Goal: Information Seeking & Learning: Compare options

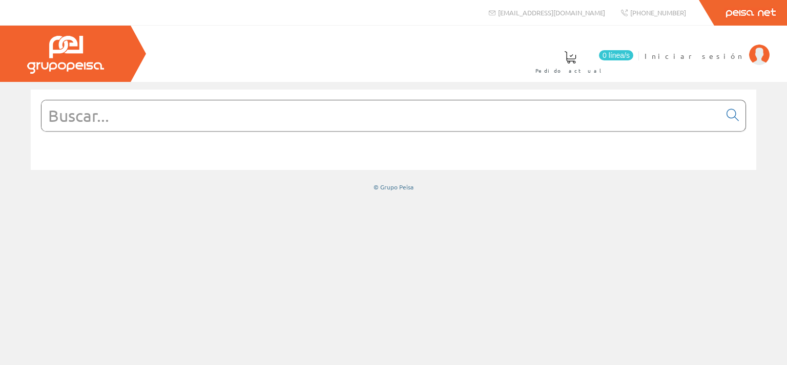
click at [759, 53] on img at bounding box center [759, 55] width 20 height 20
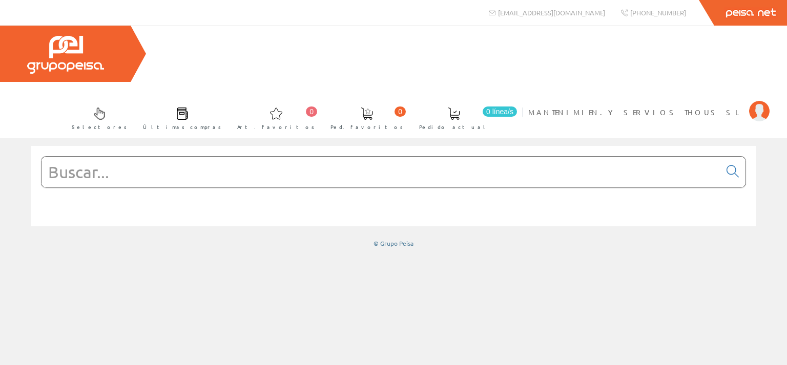
click at [208, 157] on input "text" at bounding box center [380, 172] width 679 height 31
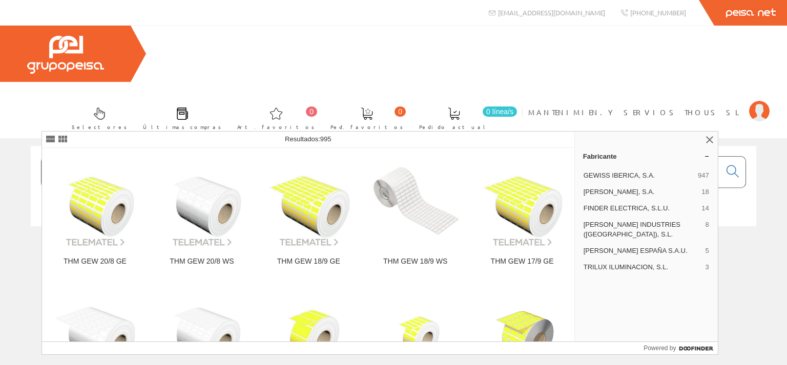
type input "g"
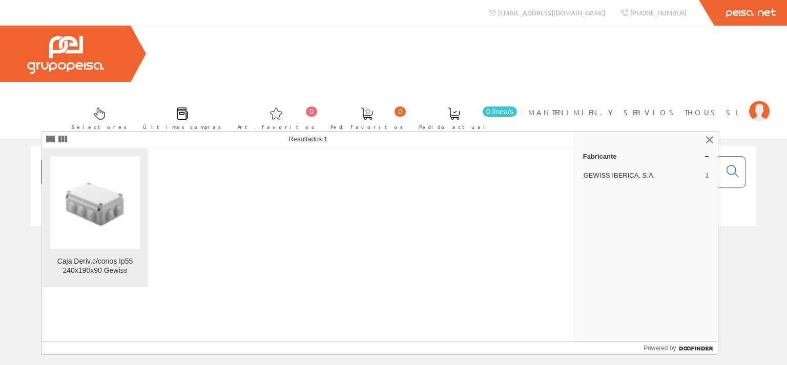
type input "GEWI4712"
click at [106, 273] on div "Caja Deriv.c/conos Ip55 240x190x90 Gewiss" at bounding box center [95, 266] width 90 height 18
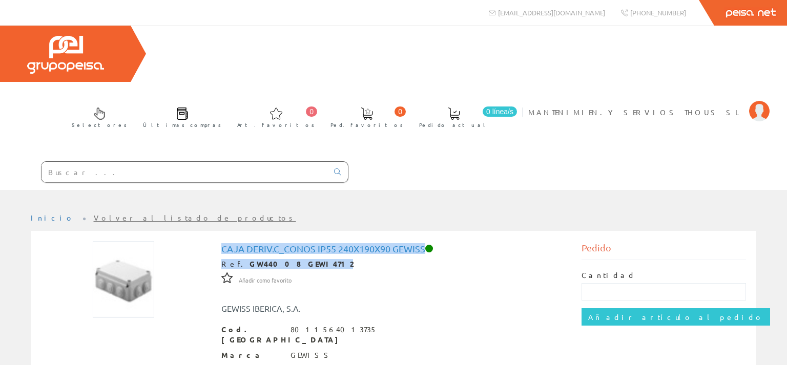
drag, startPoint x: 221, startPoint y: 194, endPoint x: 390, endPoint y: 200, distance: 169.2
click at [351, 259] on div "Ref. GW44008 GEWI4712" at bounding box center [393, 264] width 345 height 10
drag, startPoint x: 221, startPoint y: 192, endPoint x: 393, endPoint y: 192, distance: 172.1
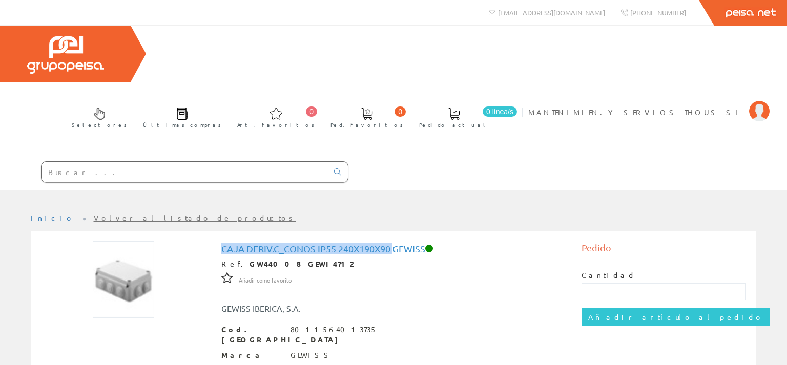
copy h1 "Caja Deriv.c_conos Ip55 240x190x90"
click at [79, 162] on input "text" at bounding box center [184, 172] width 286 height 20
paste input "Caja Deriv.c_conos Ip55 240x190x90"
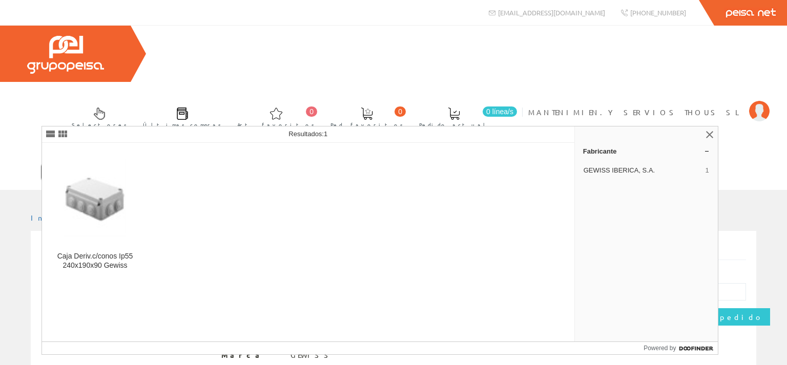
drag, startPoint x: 128, startPoint y: 117, endPoint x: 175, endPoint y: 126, distance: 48.3
click at [132, 162] on input "Caja Deriv.c_conos Ip55 240x190x90" at bounding box center [184, 172] width 286 height 20
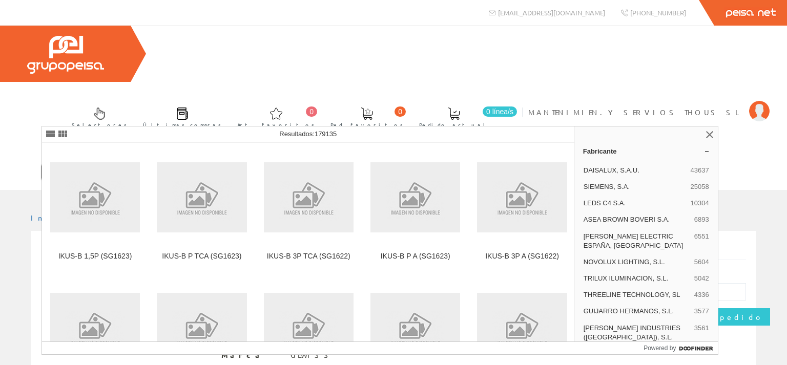
type input "Caja Deriv.c_conos Ip55 300x200"
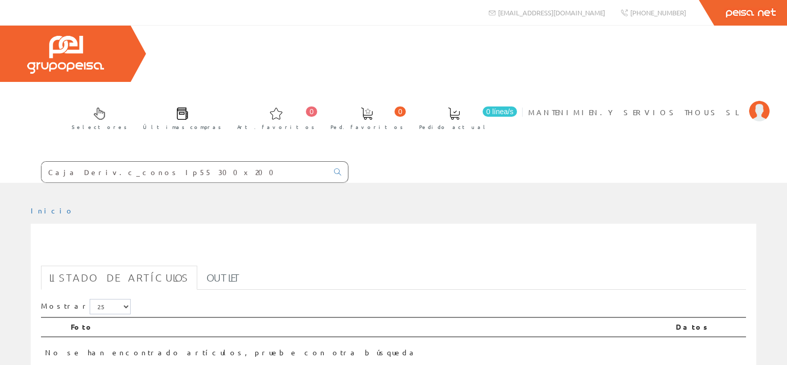
drag, startPoint x: 138, startPoint y: 118, endPoint x: 167, endPoint y: 121, distance: 28.4
click at [167, 162] on input "Caja Deriv.c_conos Ip55 300x200" at bounding box center [184, 172] width 286 height 20
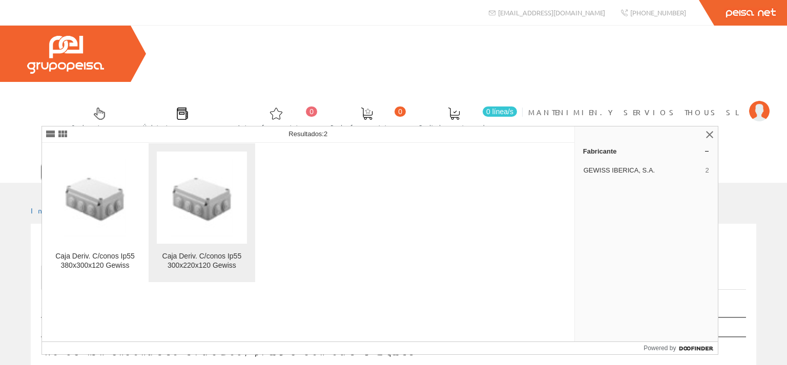
type input "Caja Deriv.c_conos Ip55 300"
click at [214, 229] on img at bounding box center [202, 198] width 63 height 78
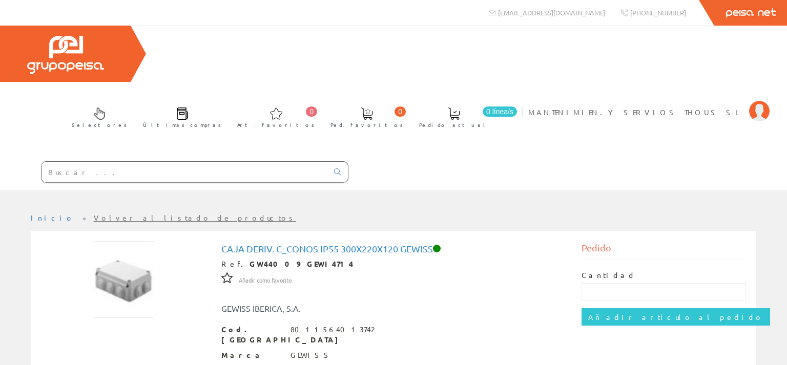
click at [87, 162] on input "text" at bounding box center [184, 172] width 286 height 20
paste input "Caja Deriv.c_conos Ip55 240x190x90"
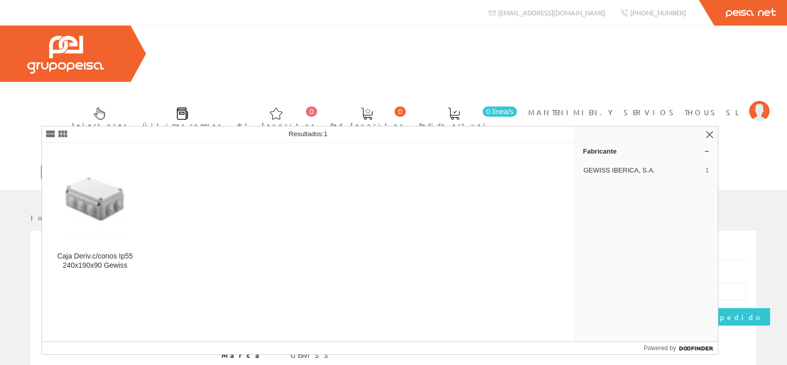
click at [110, 162] on input "Caja Deriv.c_conos Ip55 240x190x90" at bounding box center [184, 172] width 286 height 20
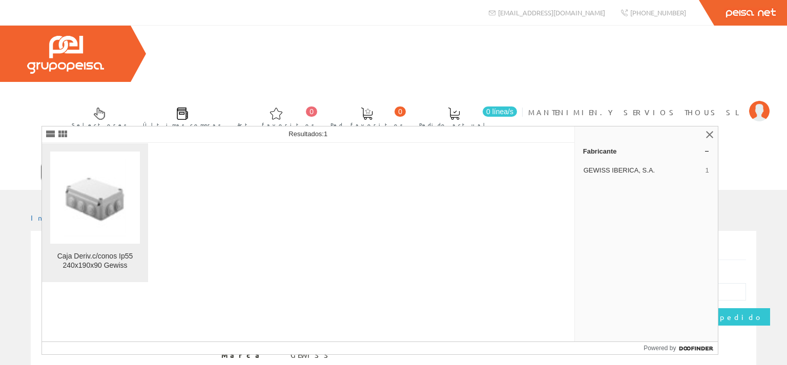
type input "GEWI4712"
click at [88, 196] on img at bounding box center [95, 198] width 63 height 78
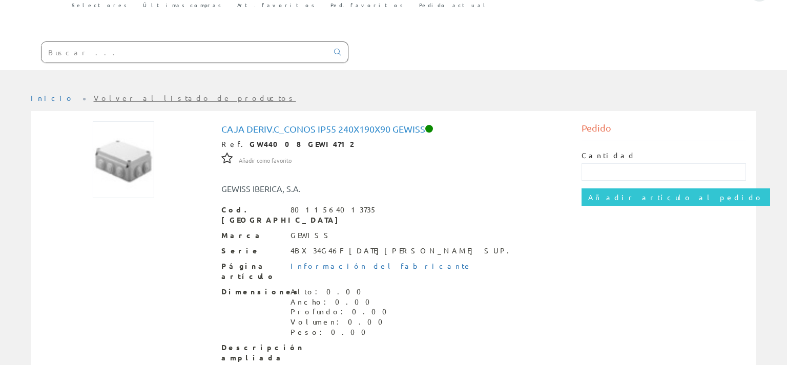
scroll to position [102, 0]
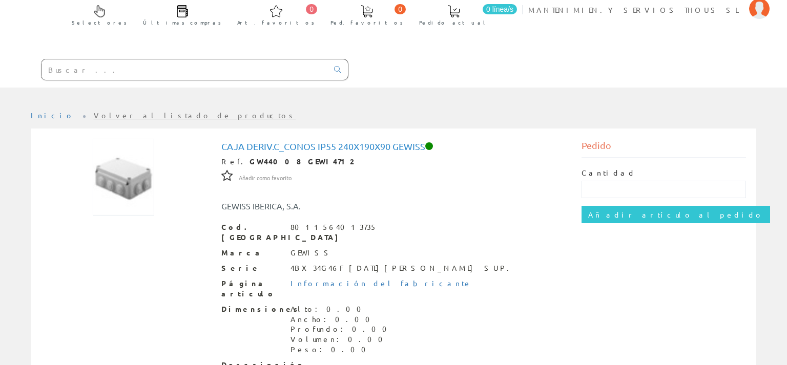
click at [87, 59] on input "text" at bounding box center [184, 69] width 286 height 20
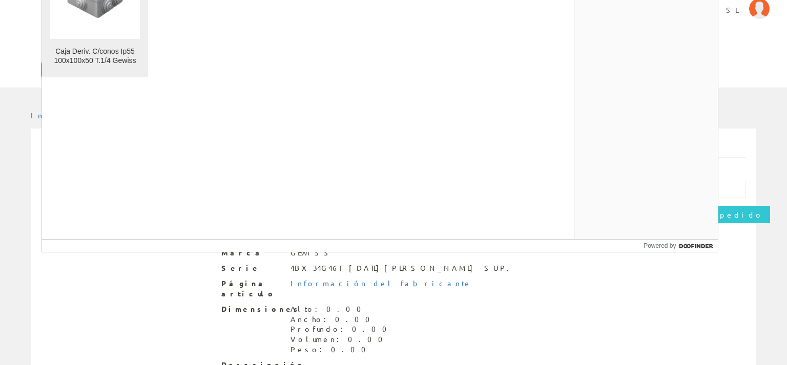
type input "GEWI3054"
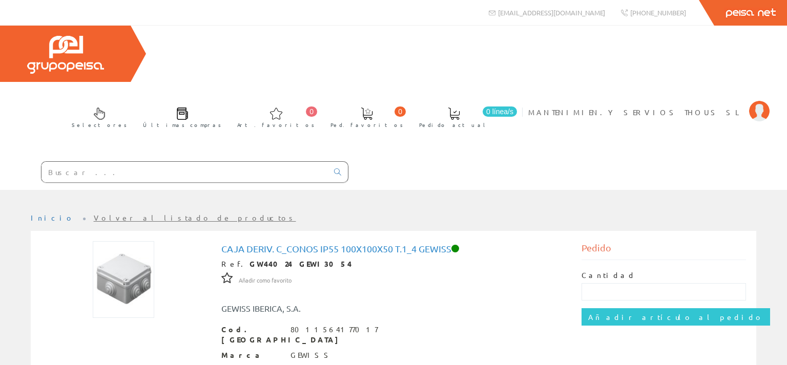
click at [66, 162] on input "text" at bounding box center [184, 172] width 286 height 20
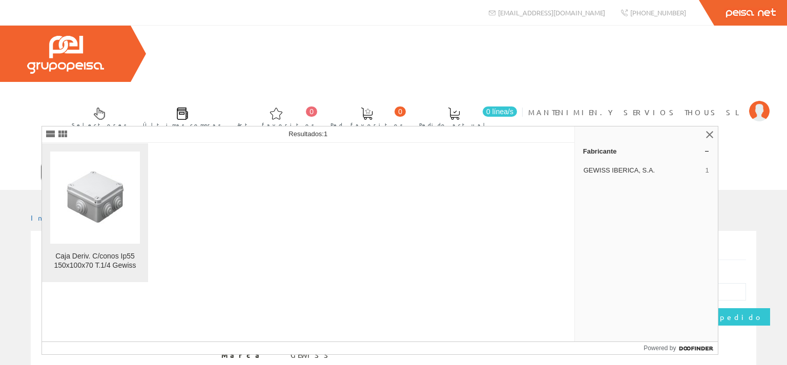
type input "GEWI3055"
click at [103, 207] on img at bounding box center [95, 198] width 63 height 78
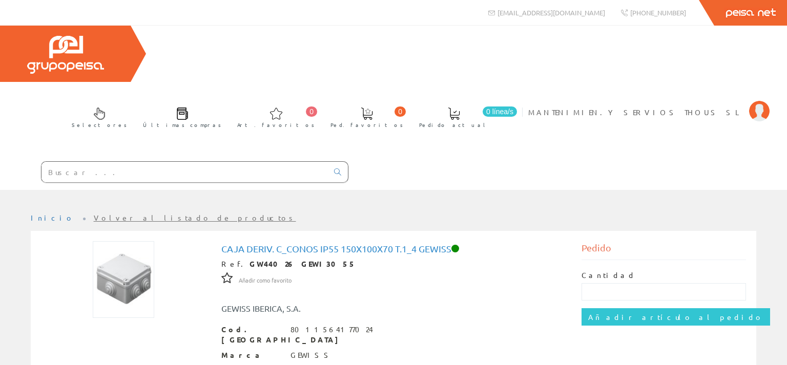
click at [98, 162] on input "text" at bounding box center [184, 172] width 286 height 20
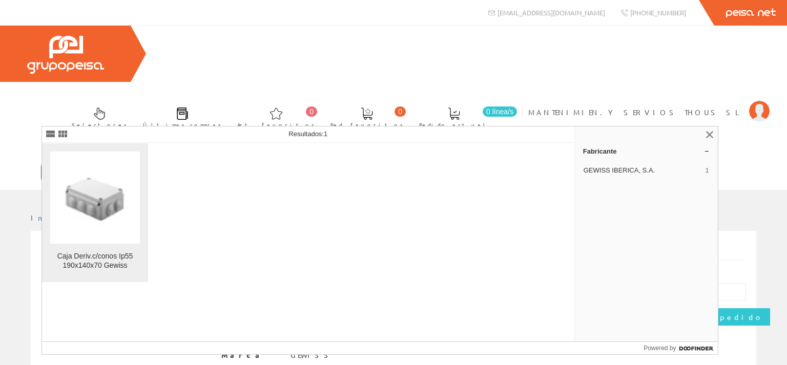
type input "GEWI4710"
click at [108, 200] on img at bounding box center [95, 198] width 63 height 78
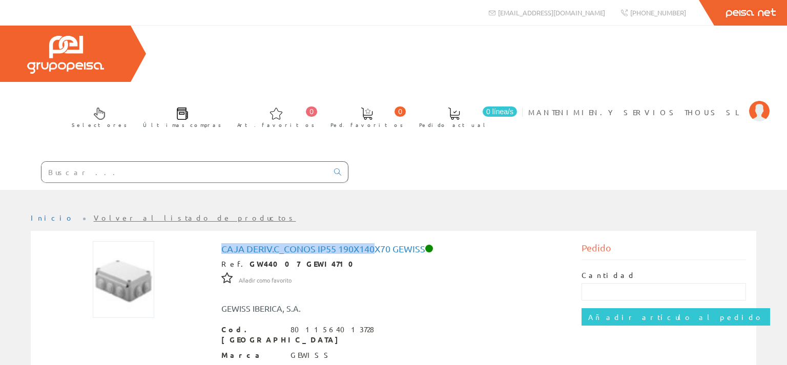
drag, startPoint x: 375, startPoint y: 192, endPoint x: 218, endPoint y: 190, distance: 156.8
copy h1 "Caja Deriv.c_conos Ip55 190x140"
click at [119, 162] on input "text" at bounding box center [184, 172] width 286 height 20
paste input "Caja Deriv.c_conos Ip55 190x140"
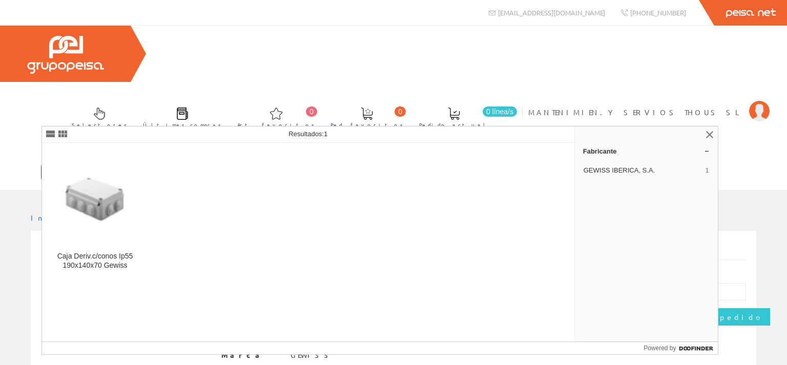
drag, startPoint x: 126, startPoint y: 115, endPoint x: 165, endPoint y: 118, distance: 39.0
click at [165, 162] on input "Caja Deriv.c_conos Ip55 190x140" at bounding box center [184, 172] width 286 height 20
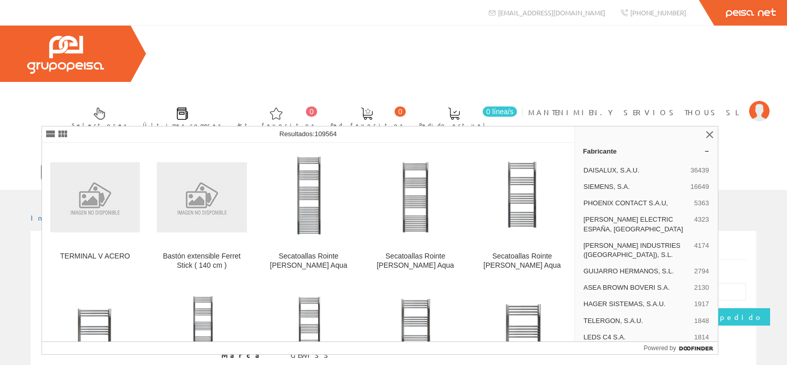
type input "Caja Deriv.c_conos Ip55 170"
click at [339, 169] on icon at bounding box center [337, 172] width 7 height 7
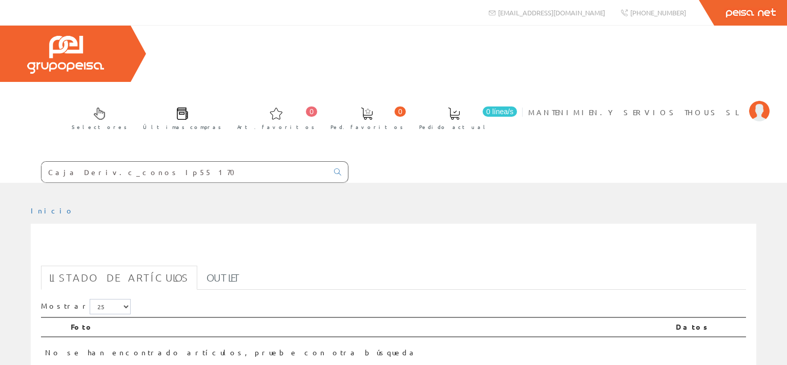
drag, startPoint x: 126, startPoint y: 115, endPoint x: 146, endPoint y: 118, distance: 20.7
click at [146, 162] on input "Caja Deriv.c_conos Ip55 170" at bounding box center [184, 172] width 286 height 20
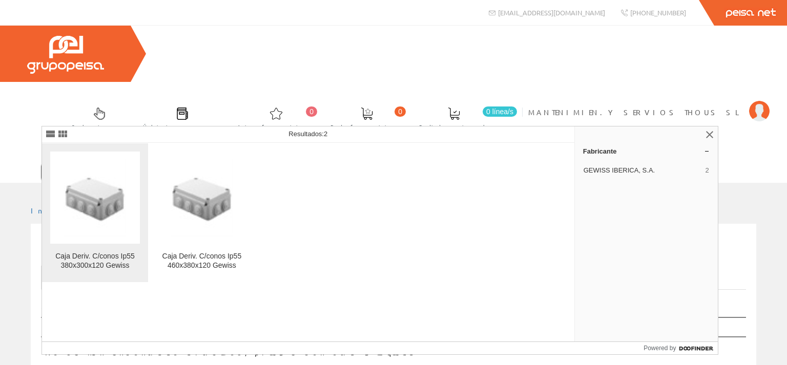
type input "Caja Deriv.c_conos Ip55 80"
click at [93, 201] on img at bounding box center [95, 198] width 63 height 78
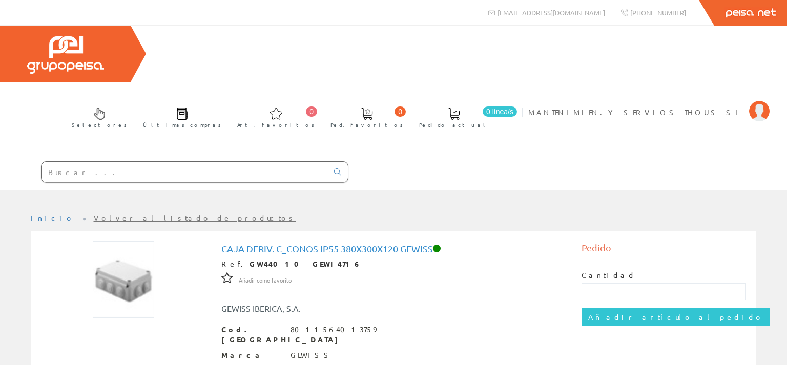
click at [129, 162] on input "text" at bounding box center [184, 172] width 286 height 20
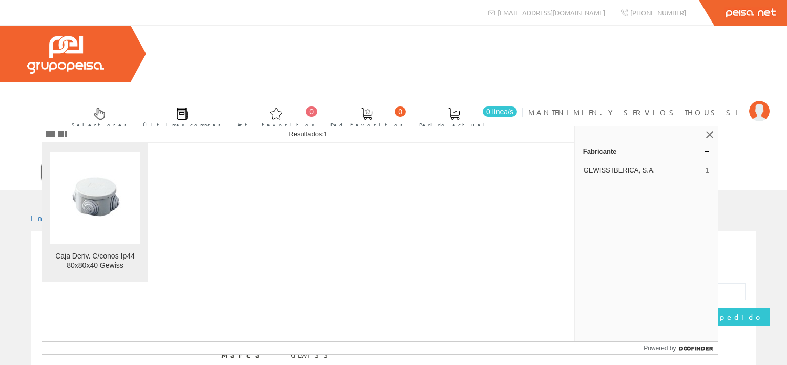
type input "GEWI4702"
click at [105, 230] on img at bounding box center [95, 198] width 62 height 78
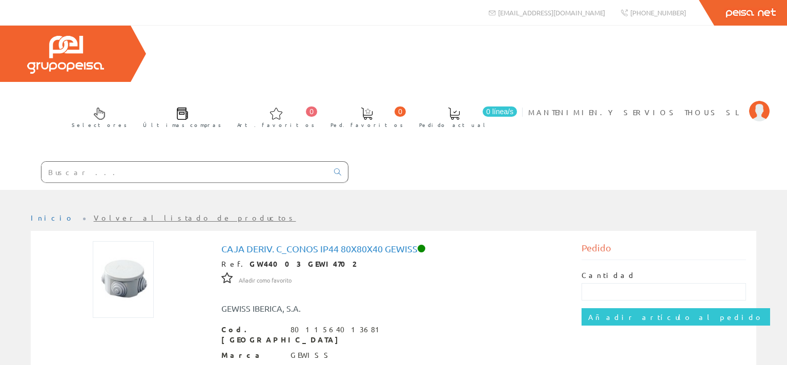
click at [73, 162] on input "text" at bounding box center [184, 172] width 286 height 20
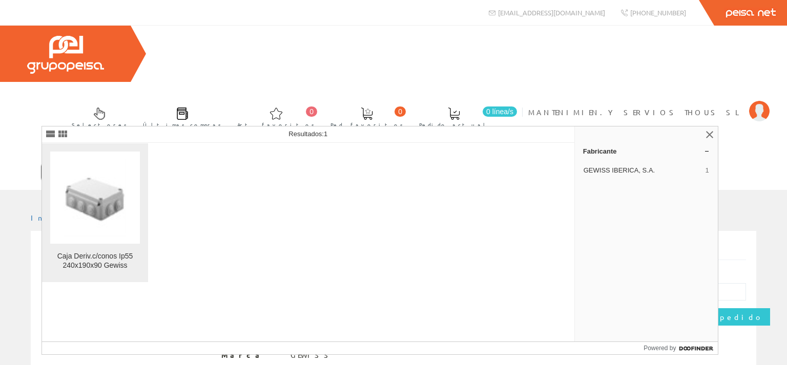
type input "GEWI4712"
click at [97, 249] on link "Caja Deriv.c/conos Ip55 240x190x90 Gewiss" at bounding box center [95, 212] width 106 height 139
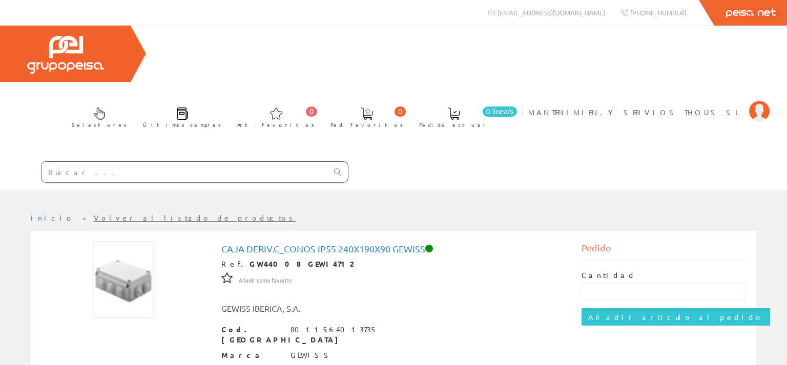
click at [103, 162] on input "text" at bounding box center [184, 172] width 286 height 20
paste input "CAJA REGISTRO PLEXO 240/190"
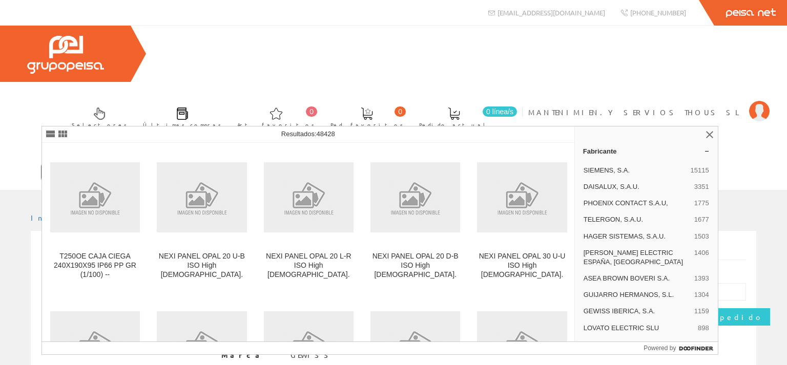
drag, startPoint x: 128, startPoint y: 116, endPoint x: 177, endPoint y: 117, distance: 49.2
click at [177, 162] on input "CAJA REGISTRO PLEXO 240/190" at bounding box center [184, 172] width 286 height 20
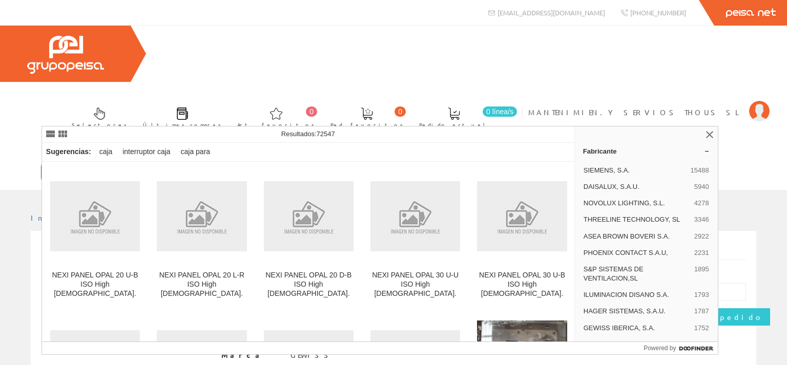
type input "CAJA REGISTRO PLEXO 300"
click at [336, 169] on icon at bounding box center [337, 172] width 7 height 7
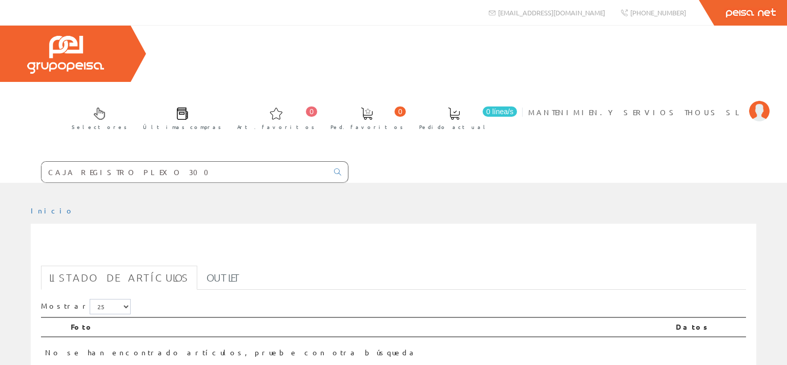
drag, startPoint x: 126, startPoint y: 116, endPoint x: 145, endPoint y: 116, distance: 19.0
click at [145, 162] on input "CAJA REGISTRO PLEXO 300" at bounding box center [184, 172] width 286 height 20
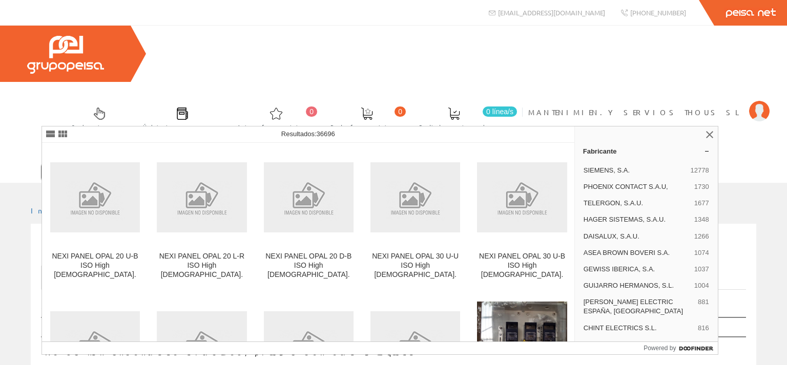
type input "CAJA REGISTRO PLEXO 330"
click at [337, 169] on icon at bounding box center [337, 172] width 7 height 7
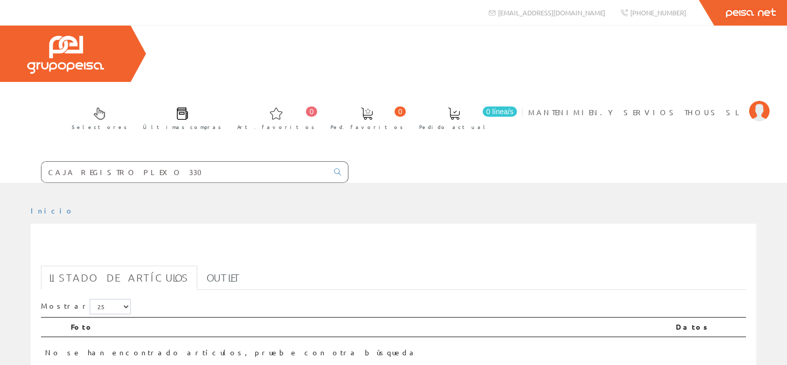
click at [130, 162] on input "CAJA REGISTRO PLEXO 330" at bounding box center [184, 172] width 286 height 20
drag, startPoint x: 128, startPoint y: 115, endPoint x: 157, endPoint y: 116, distance: 29.7
click at [157, 162] on input "CAJA REGISTRO PLEXO 330" at bounding box center [184, 172] width 286 height 20
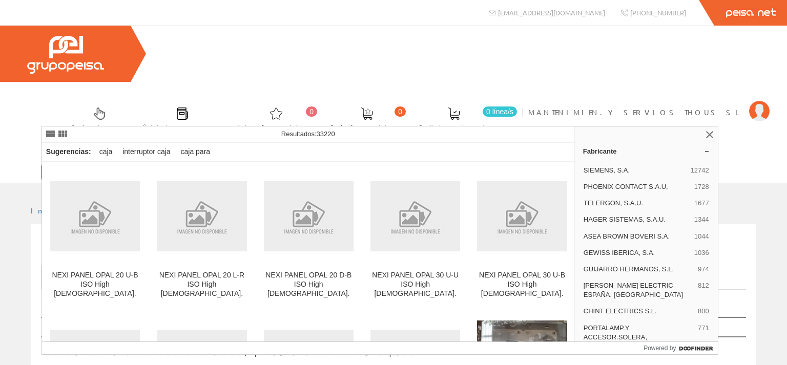
type input "CAJA REGISTRO PLEXO"
click at [339, 169] on icon at bounding box center [337, 172] width 7 height 7
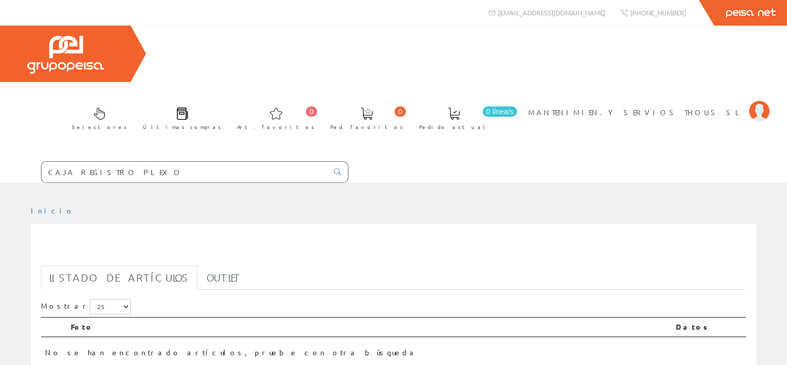
click at [128, 162] on input "CAJA REGISTRO PLEXO" at bounding box center [184, 172] width 286 height 20
click at [85, 162] on input "CAJA REGISTRO PLEXO" at bounding box center [184, 172] width 286 height 20
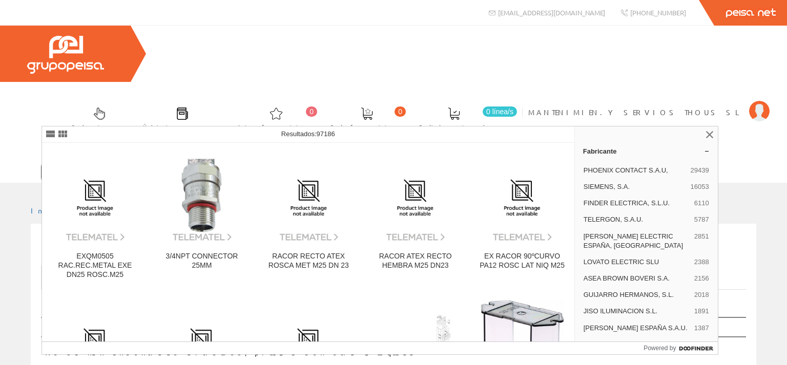
type input "CONO0505"
click at [338, 169] on icon at bounding box center [337, 172] width 7 height 7
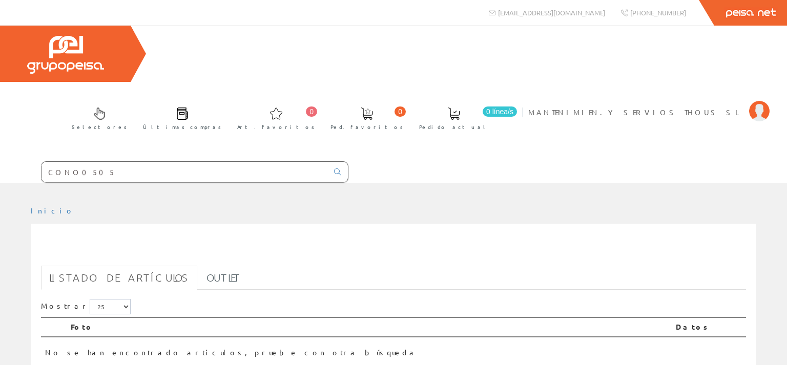
drag, startPoint x: 81, startPoint y: 116, endPoint x: 87, endPoint y: 117, distance: 5.8
click at [87, 162] on input "CONO0505" at bounding box center [184, 172] width 286 height 20
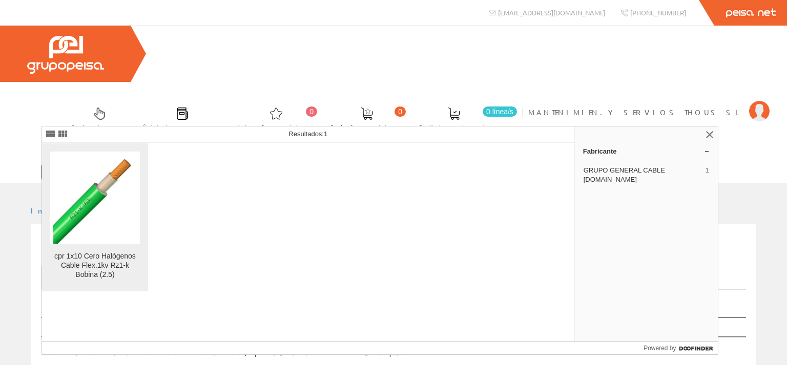
type input "CONO0503"
click at [73, 235] on img at bounding box center [95, 198] width 84 height 92
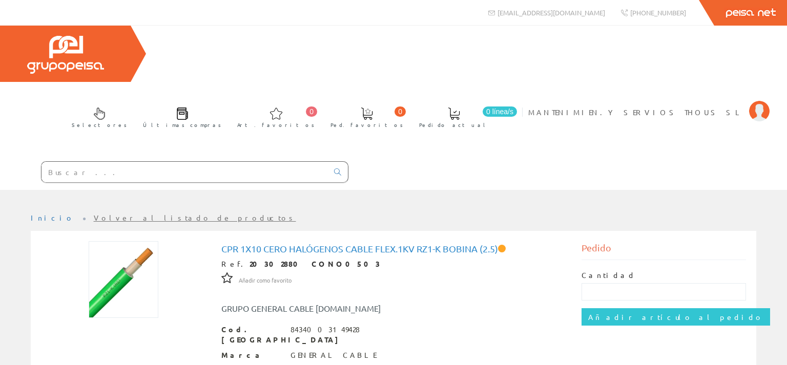
click at [62, 162] on input "text" at bounding box center [184, 172] width 286 height 20
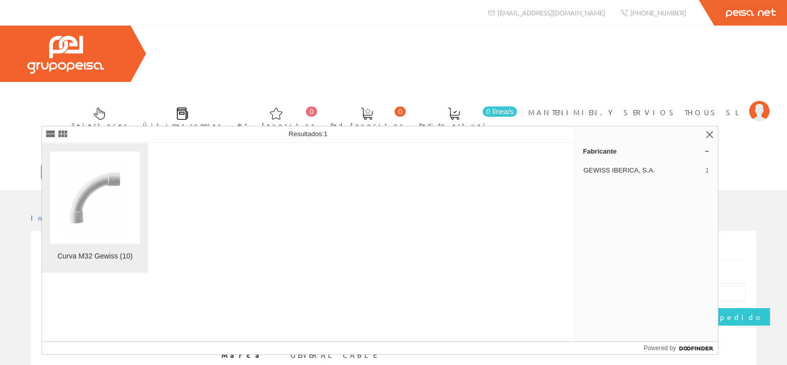
type input "GEWI5136"
click at [93, 230] on img at bounding box center [95, 198] width 63 height 78
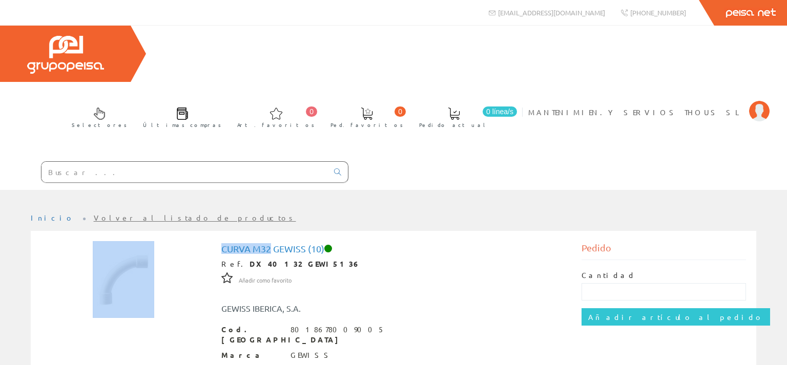
drag, startPoint x: 272, startPoint y: 194, endPoint x: 206, endPoint y: 195, distance: 65.6
copy div "Curva M32"
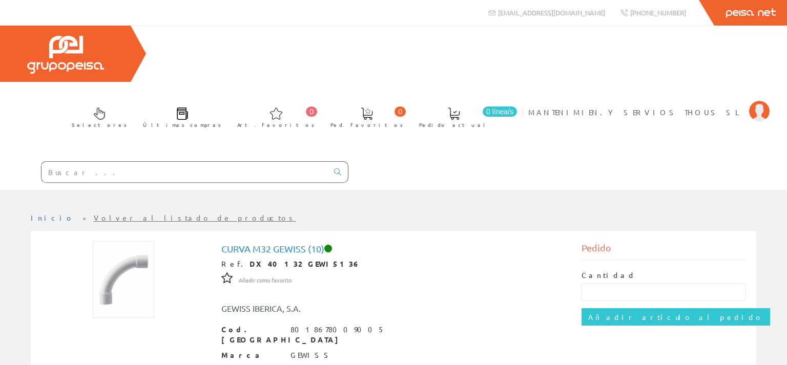
click at [99, 162] on input "text" at bounding box center [184, 172] width 286 height 20
paste input "Curva M32"
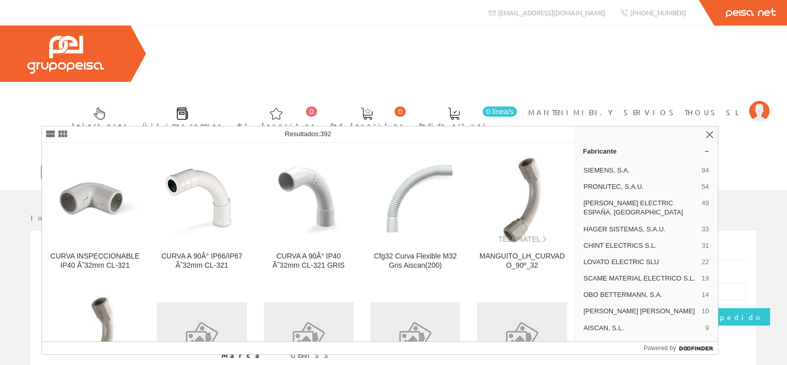
drag, startPoint x: 78, startPoint y: 116, endPoint x: 83, endPoint y: 120, distance: 5.8
click at [83, 162] on input "Curva M32" at bounding box center [184, 172] width 286 height 20
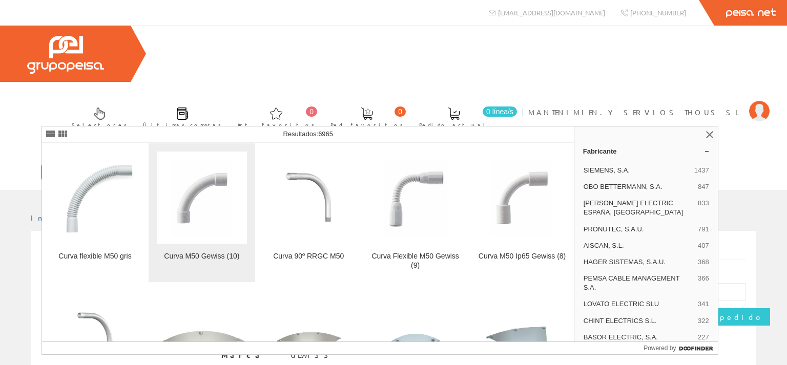
type input "Curva M50"
click at [205, 225] on img at bounding box center [202, 198] width 63 height 78
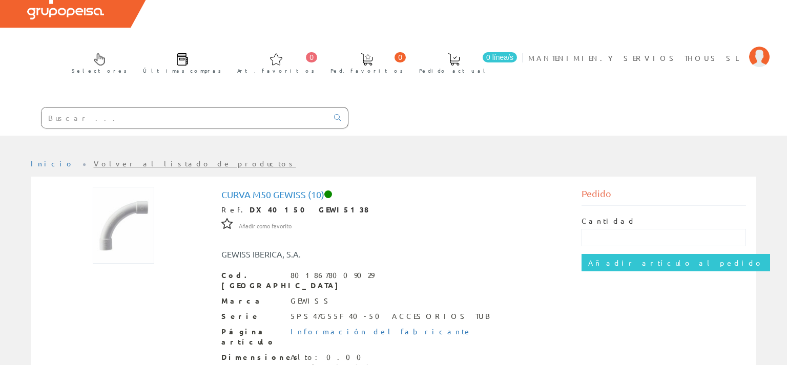
scroll to position [54, 0]
click at [63, 108] on input "text" at bounding box center [184, 118] width 286 height 20
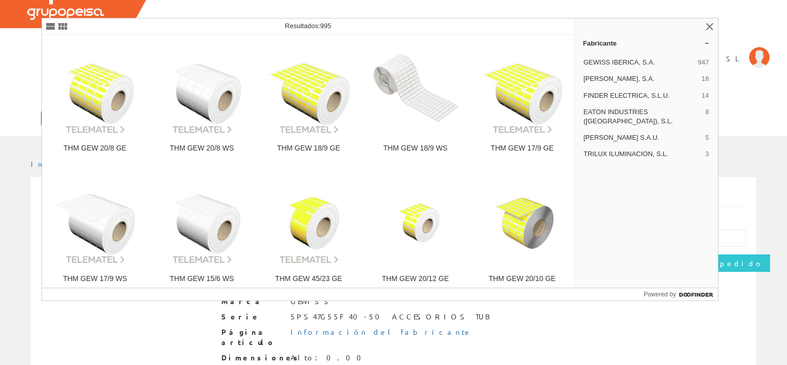
type input "GE"
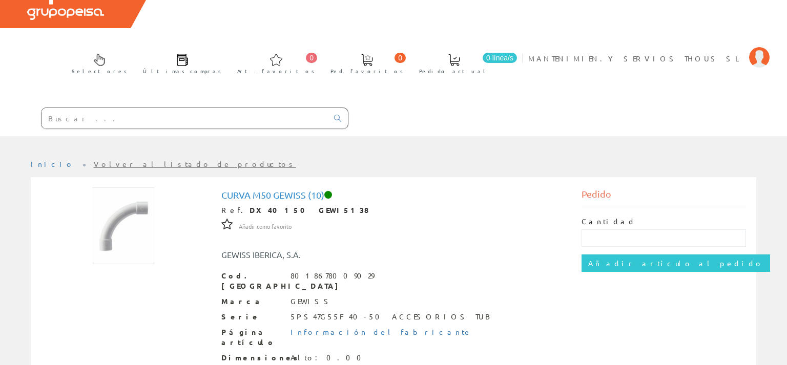
click at [158, 101] on div at bounding box center [174, 118] width 348 height 35
click at [159, 108] on input "text" at bounding box center [184, 118] width 286 height 20
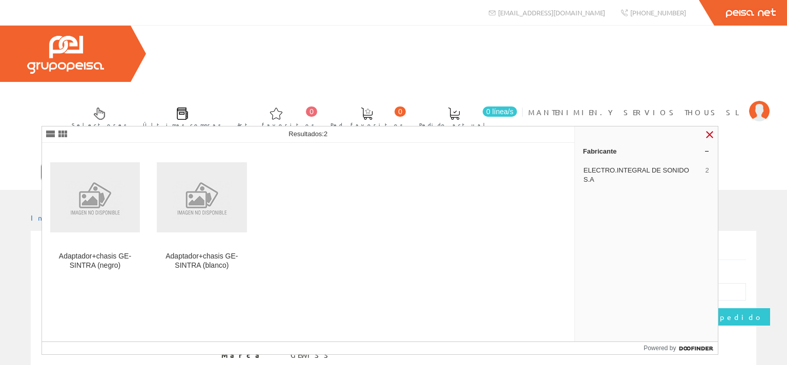
type input "GESI"
click at [709, 134] on link at bounding box center [709, 135] width 12 height 12
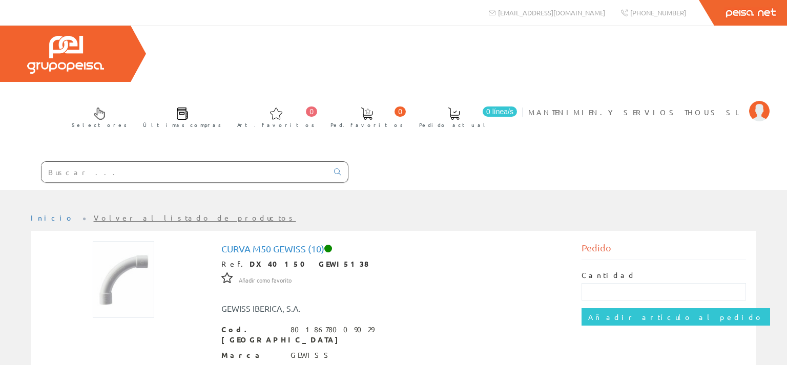
click at [73, 162] on input "text" at bounding box center [184, 172] width 286 height 20
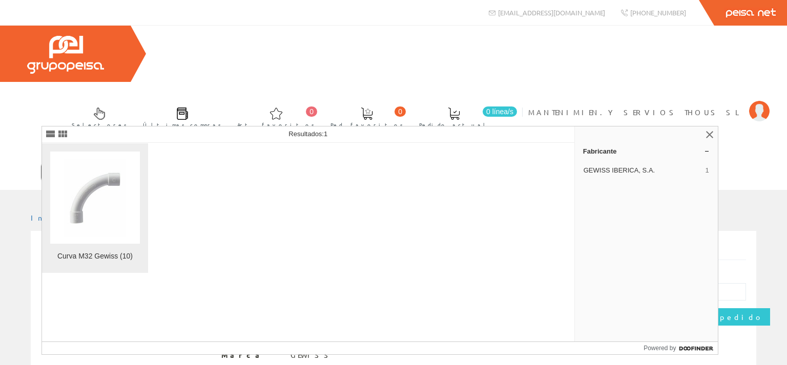
type input "GEWI5136"
click at [100, 209] on img at bounding box center [95, 198] width 63 height 78
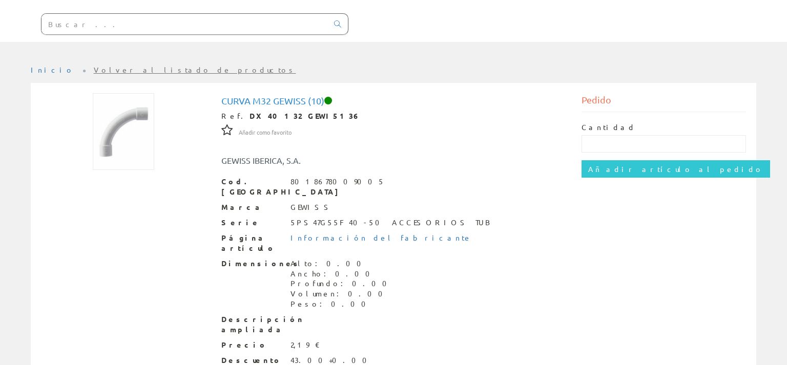
scroll to position [156, 0]
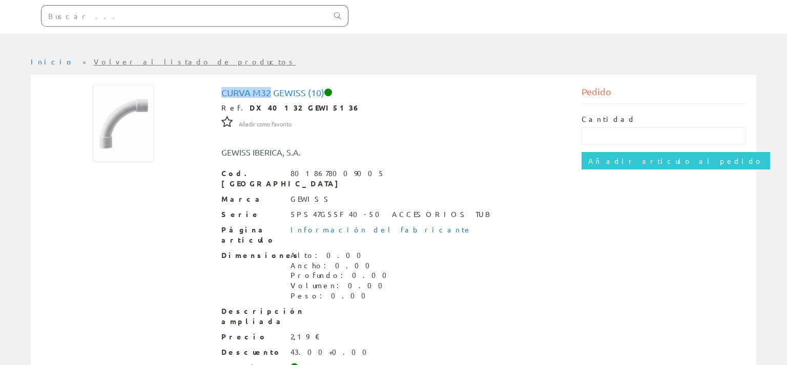
drag, startPoint x: 270, startPoint y: 34, endPoint x: 221, endPoint y: 30, distance: 49.3
click at [221, 85] on div "Curva M32 Gewiss (10) Ref. DX40132 GEWI5136 Añadir como favorito Añadir como fa…" at bounding box center [394, 259] width 360 height 349
copy h1 "Curva M32"
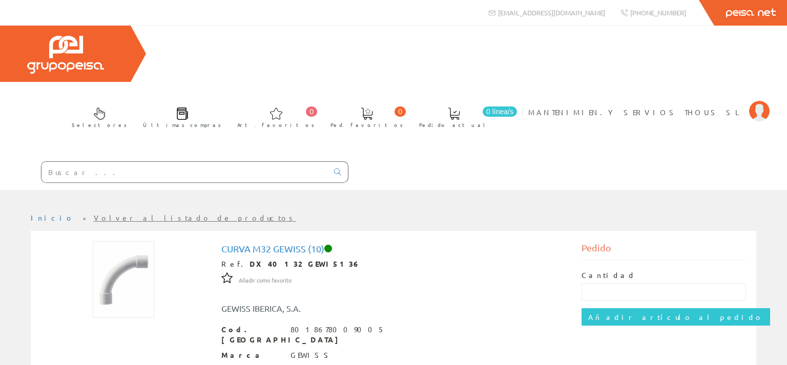
click at [101, 162] on input "text" at bounding box center [184, 172] width 286 height 20
paste input "Curva M32"
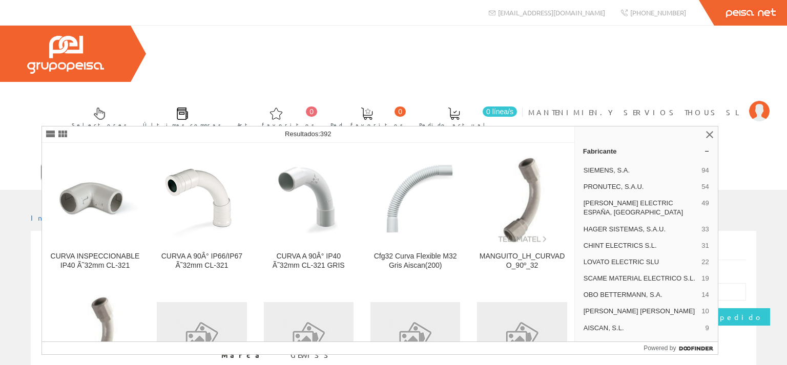
drag, startPoint x: 74, startPoint y: 114, endPoint x: 83, endPoint y: 115, distance: 9.3
click at [83, 162] on input "Curva M32" at bounding box center [184, 172] width 286 height 20
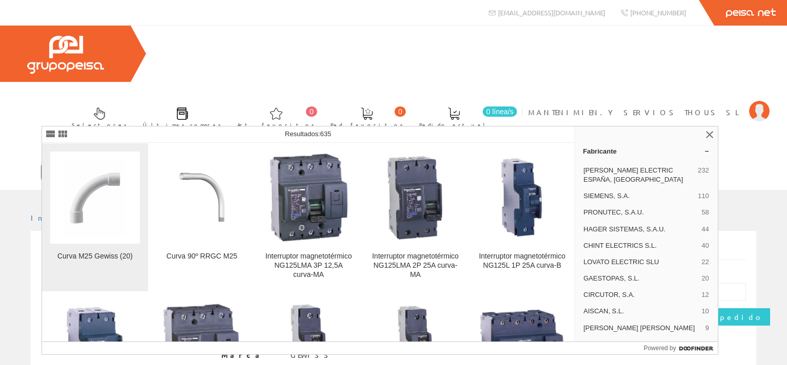
type input "Curva M25"
click at [100, 194] on img at bounding box center [95, 198] width 63 height 78
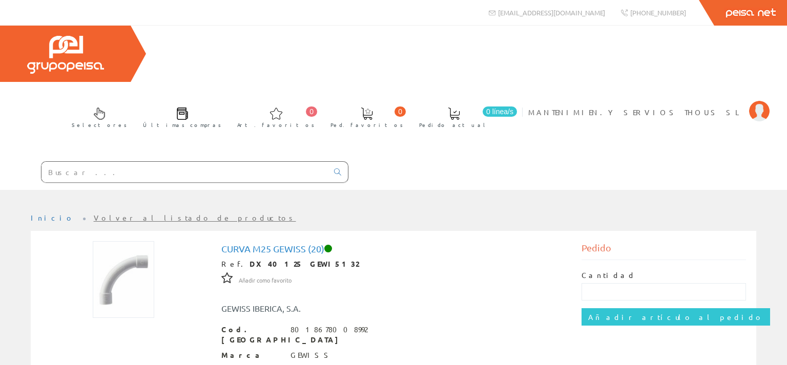
click at [85, 162] on input "text" at bounding box center [184, 172] width 286 height 20
paste input "Curva M32"
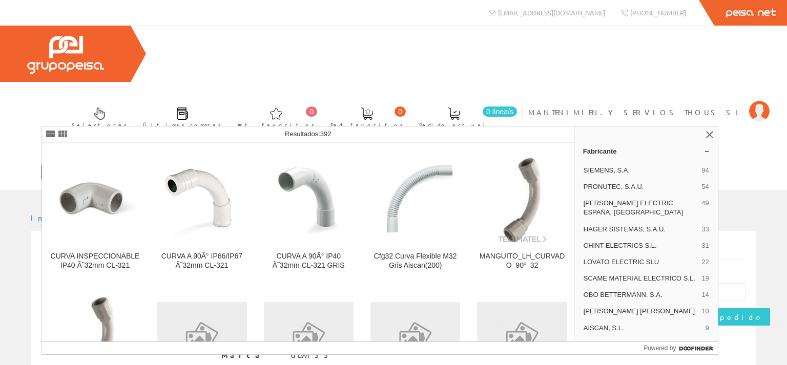
drag, startPoint x: 77, startPoint y: 116, endPoint x: 82, endPoint y: 118, distance: 5.3
click at [82, 162] on input "Curva M32" at bounding box center [184, 172] width 286 height 20
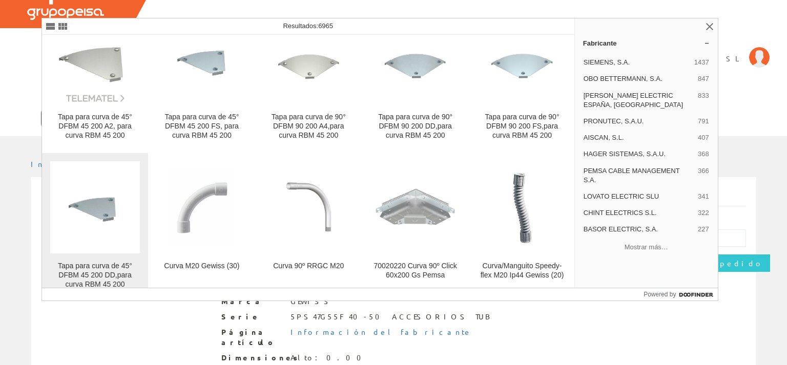
scroll to position [49, 0]
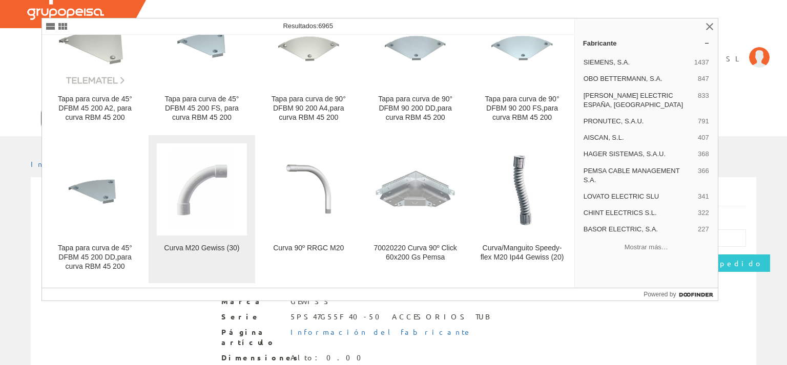
type input "Curva M20"
click at [200, 196] on img at bounding box center [202, 190] width 63 height 78
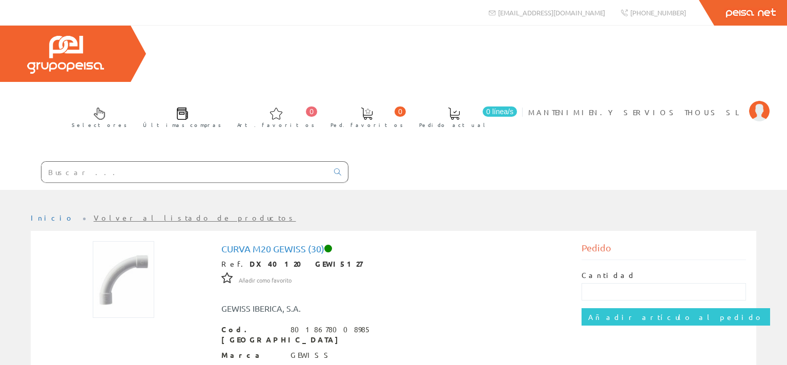
click at [56, 162] on input "text" at bounding box center [184, 172] width 286 height 20
paste input "Curva M32"
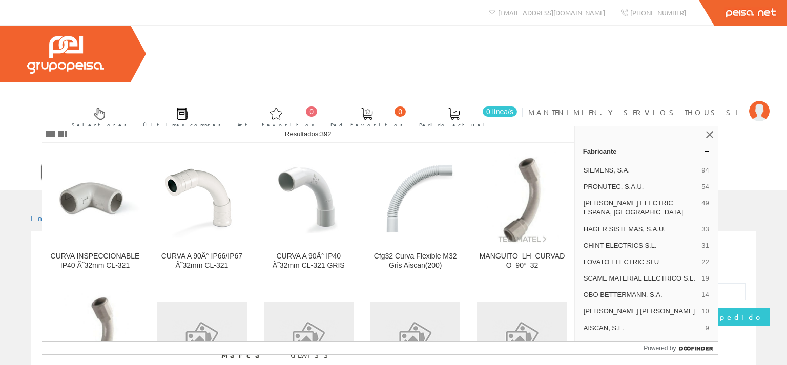
click at [79, 162] on input "Curva M32" at bounding box center [184, 172] width 286 height 20
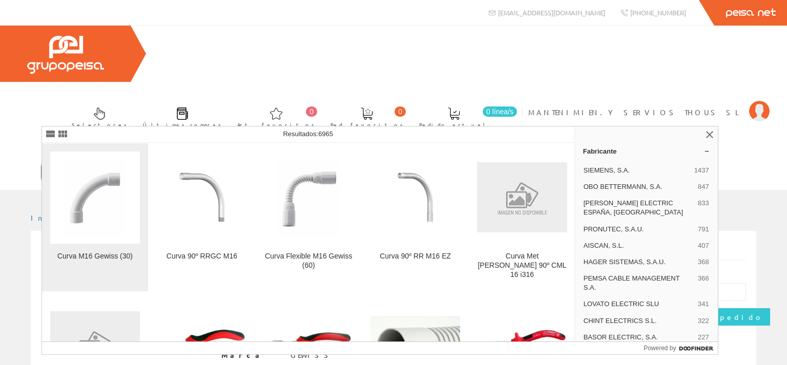
type input "Curva M16"
click at [75, 204] on img at bounding box center [95, 198] width 63 height 78
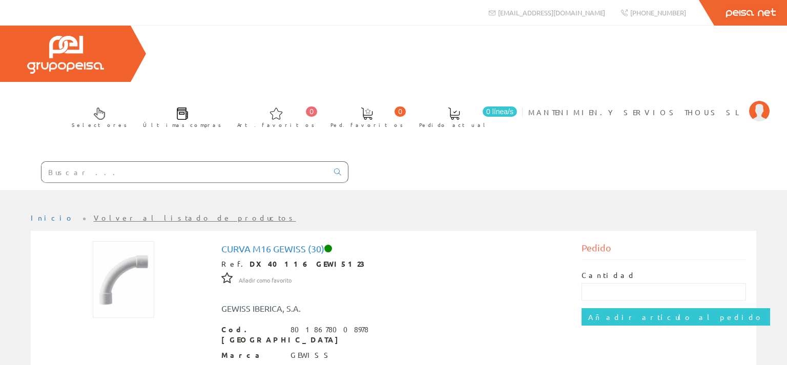
click at [56, 162] on input "text" at bounding box center [184, 172] width 286 height 20
paste input "Curva M32"
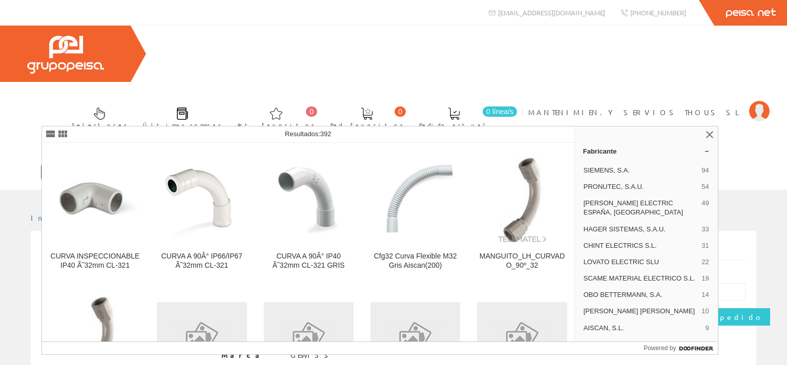
drag, startPoint x: 84, startPoint y: 115, endPoint x: 91, endPoint y: 115, distance: 7.2
click at [91, 162] on input "Curva M32" at bounding box center [184, 172] width 286 height 20
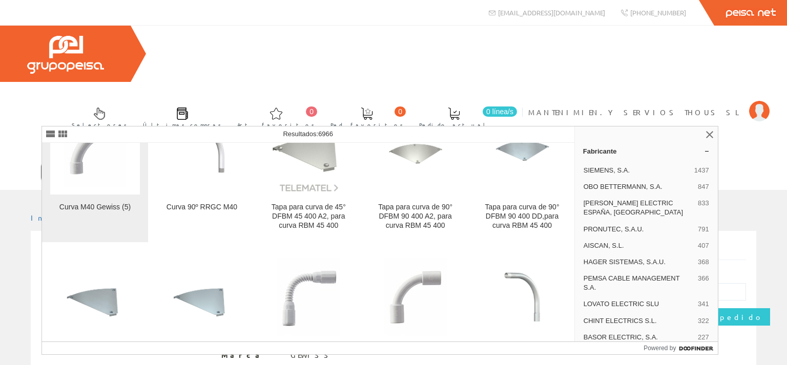
scroll to position [98, 0]
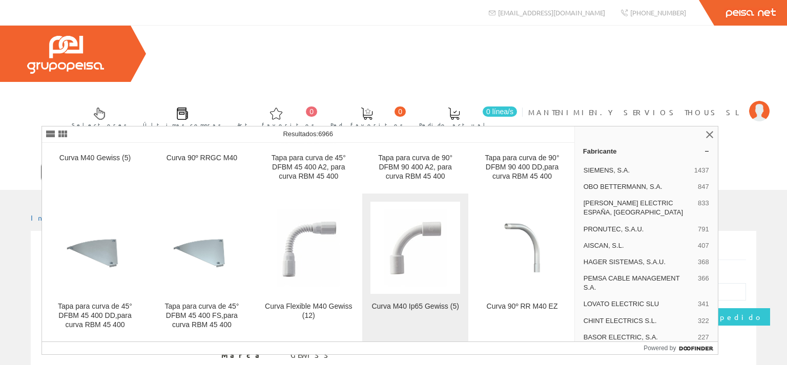
type input "Curva M40"
click at [407, 247] on img at bounding box center [415, 248] width 63 height 78
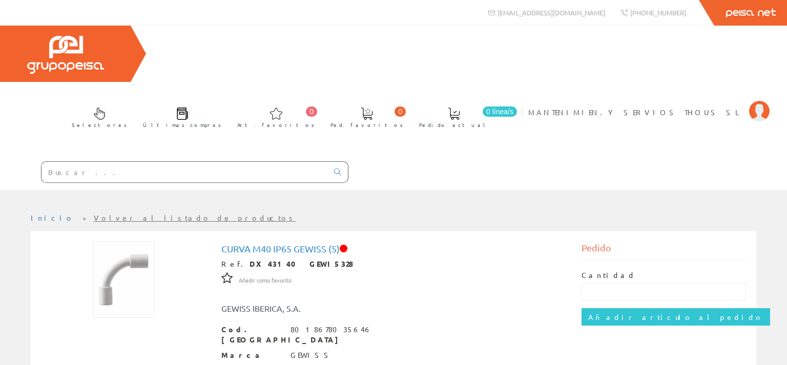
click at [71, 162] on input "text" at bounding box center [184, 172] width 286 height 20
paste input "Curva M32"
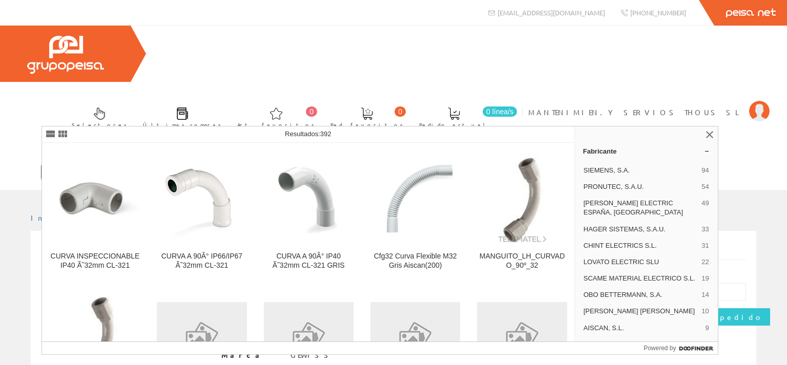
drag, startPoint x: 76, startPoint y: 118, endPoint x: 97, endPoint y: 114, distance: 21.9
click at [97, 162] on input "Curva M32" at bounding box center [184, 172] width 286 height 20
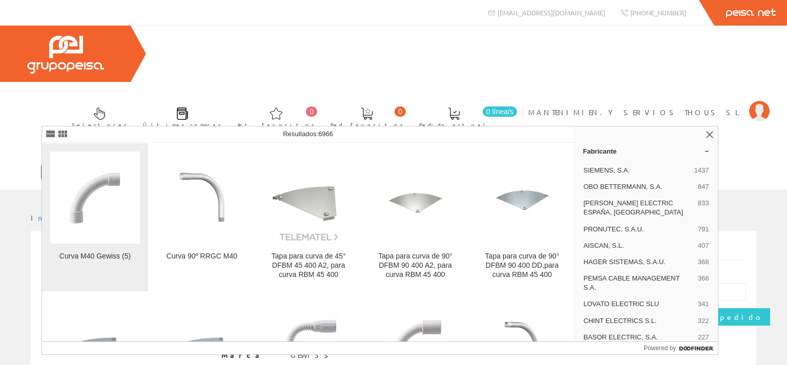
type input "Curva M40"
click at [79, 216] on img at bounding box center [95, 198] width 63 height 78
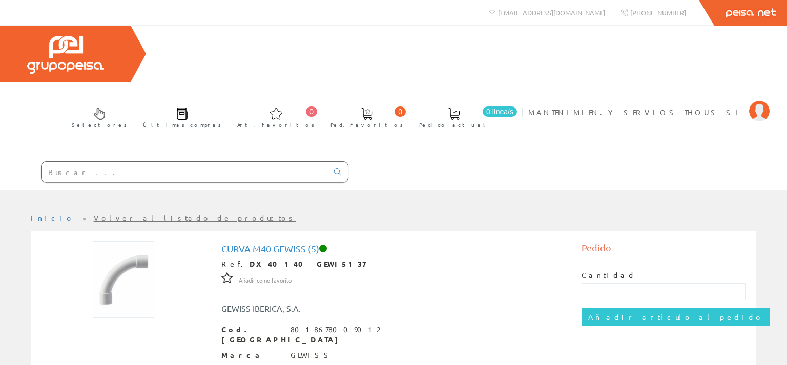
click at [61, 162] on input "text" at bounding box center [184, 172] width 286 height 20
paste input "GEWI5136"
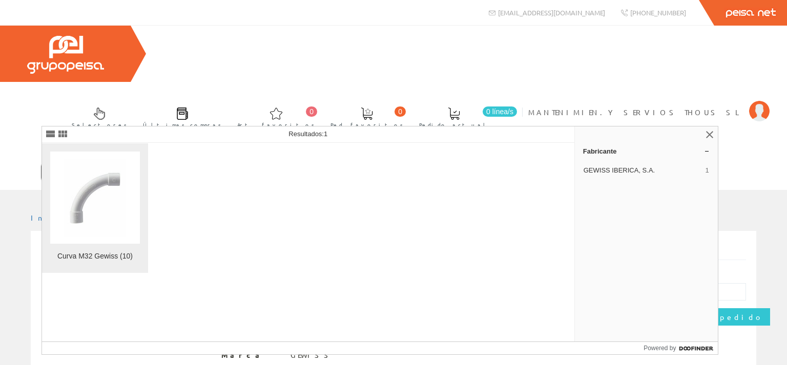
type input "GEWI5136"
click at [92, 194] on img at bounding box center [95, 198] width 63 height 78
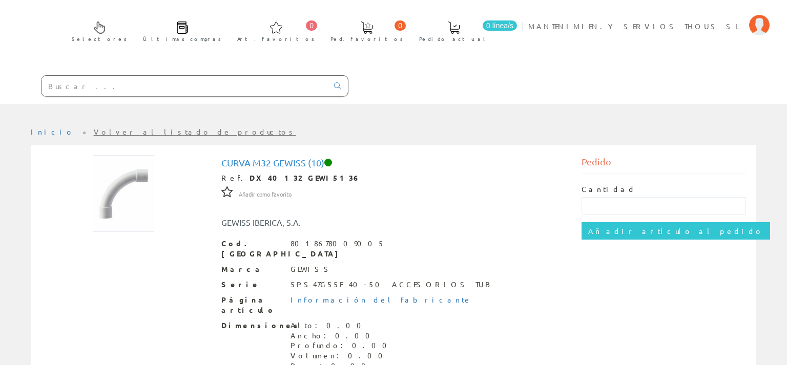
scroll to position [108, 0]
